Goal: Find specific page/section: Find specific page/section

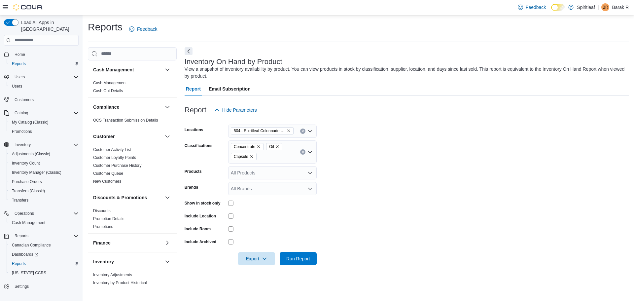
click at [616, 7] on p "Barak R" at bounding box center [620, 7] width 17 height 8
click at [581, 63] on span "Sign Out" at bounding box center [586, 64] width 18 height 7
